Goal: Find specific page/section: Find specific page/section

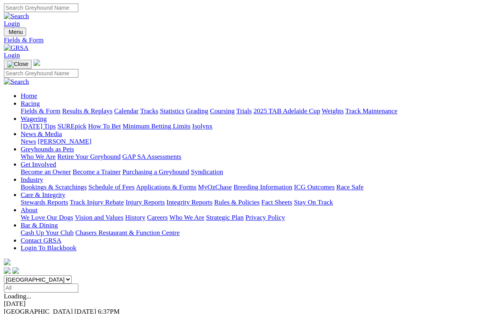
scroll to position [2, 0]
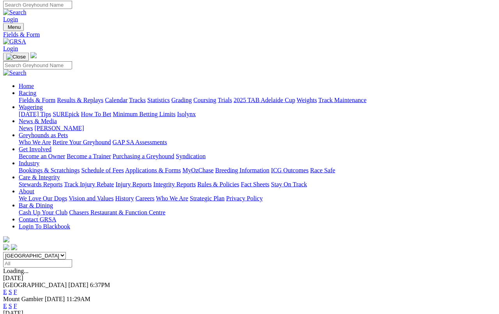
click at [103, 97] on link "Results & Replays" at bounding box center [80, 100] width 46 height 7
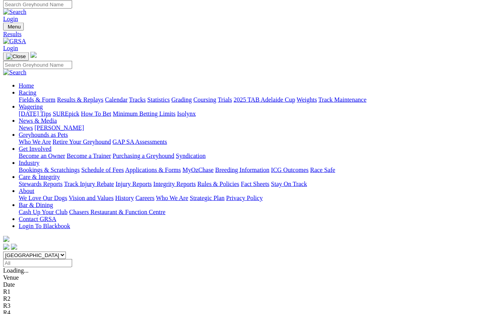
scroll to position [2, 0]
click at [24, 97] on link "Fields & Form" at bounding box center [37, 100] width 37 height 7
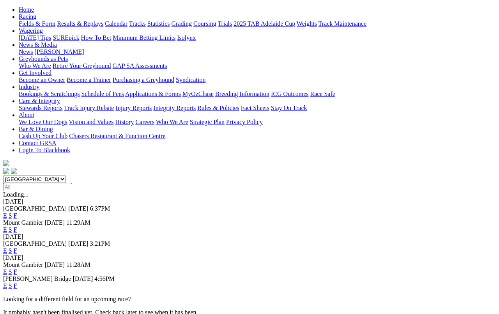
scroll to position [79, 0]
click at [17, 212] on link "F" at bounding box center [16, 215] width 4 height 7
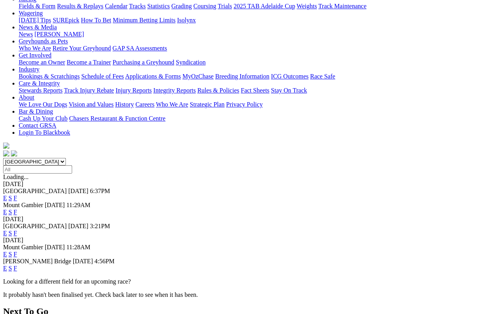
scroll to position [96, 0]
click at [17, 230] on link "F" at bounding box center [16, 233] width 4 height 7
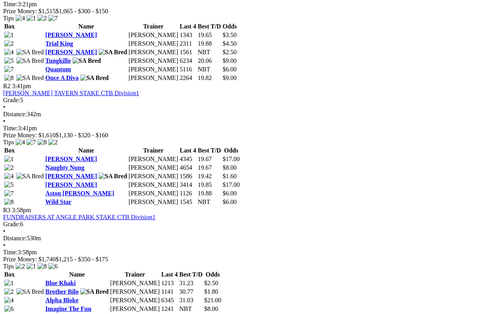
scroll to position [438, 0]
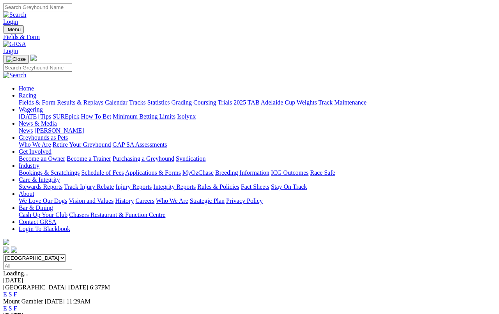
scroll to position [96, 0]
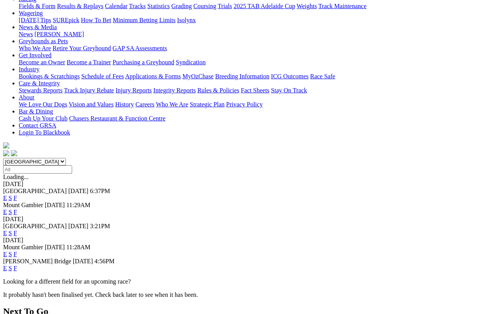
click at [47, 258] on span "[PERSON_NAME] Bridge" at bounding box center [37, 261] width 68 height 7
click at [17, 265] on link "F" at bounding box center [16, 268] width 4 height 7
